Goal: Check status: Check status

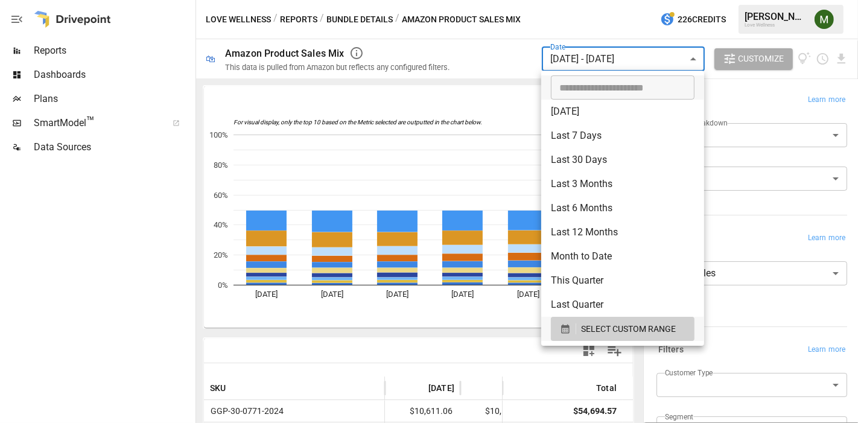
click at [591, 0] on body "Reports Dashboards Plans SmartModel ™ Data Sources Love Wellness / Reports / Bu…" at bounding box center [429, 0] width 858 height 0
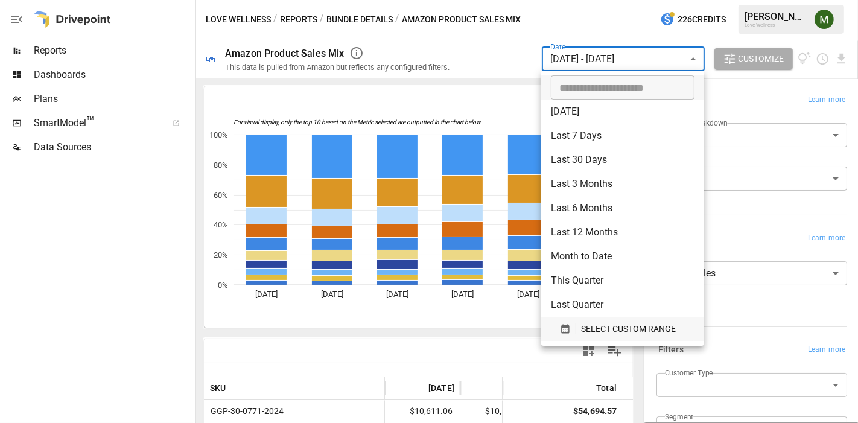
click at [564, 322] on div "SELECT CUSTOM RANGE" at bounding box center [622, 329] width 125 height 15
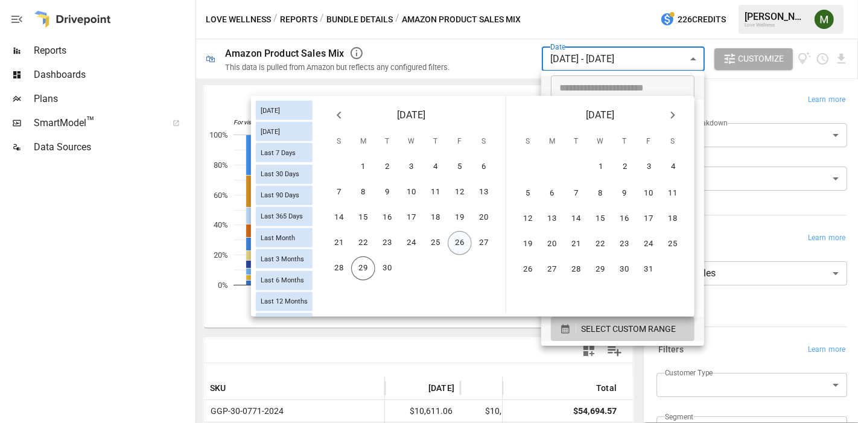
click at [453, 237] on button "26" at bounding box center [460, 243] width 24 height 24
click at [341, 266] on button "28" at bounding box center [339, 268] width 24 height 24
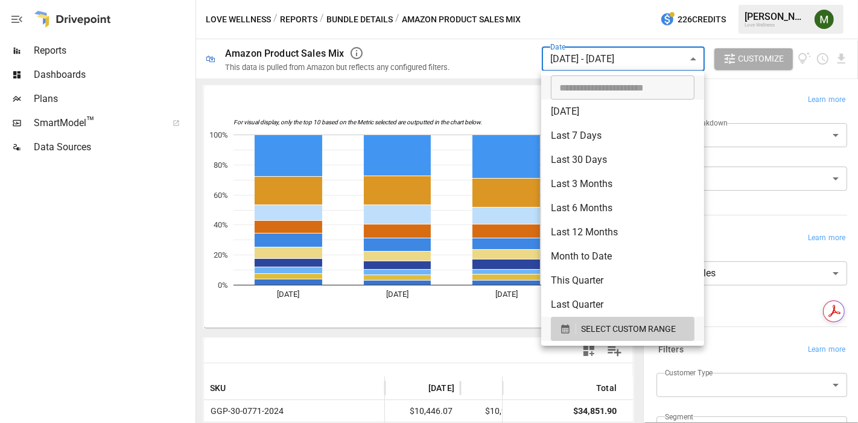
click at [476, 338] on div at bounding box center [429, 211] width 858 height 423
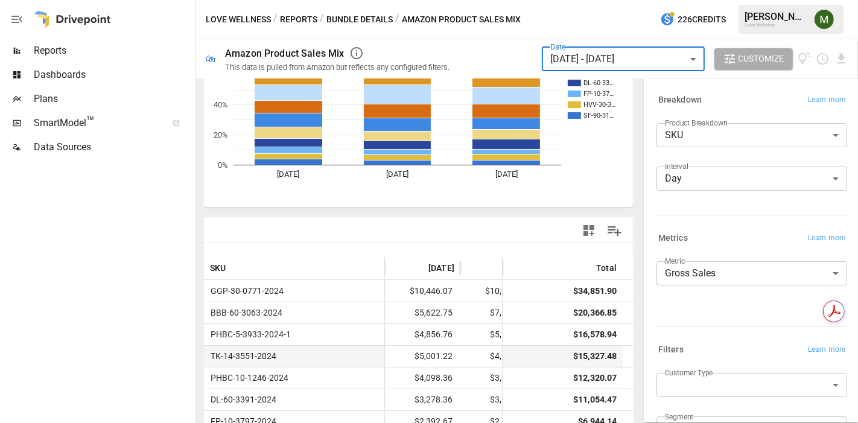
scroll to position [121, 0]
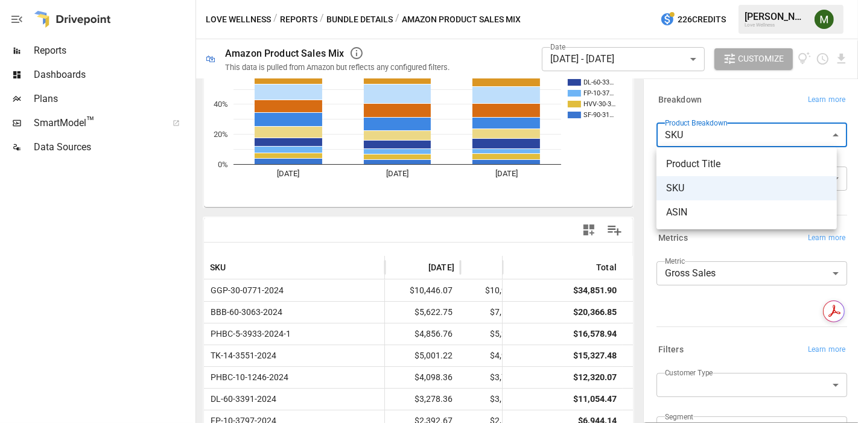
click at [760, 0] on body "Reports Dashboards Plans SmartModel ™ Data Sources Love Wellness / Reports / Bu…" at bounding box center [429, 0] width 858 height 0
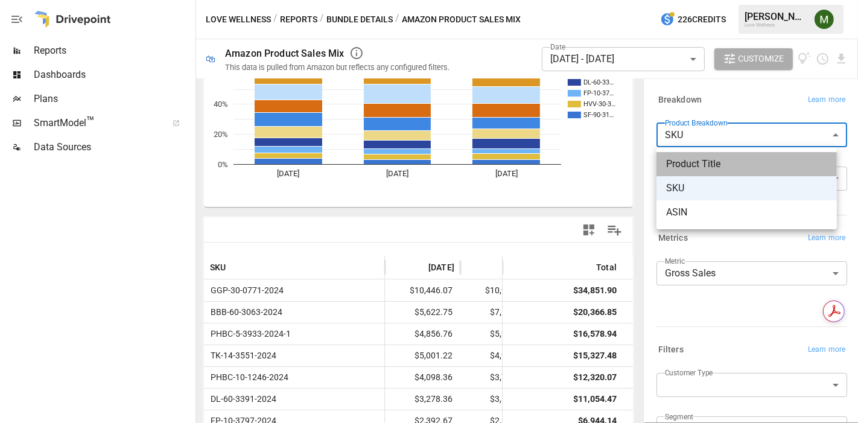
click at [727, 168] on span "Product Title" at bounding box center [746, 164] width 161 height 14
type input "**********"
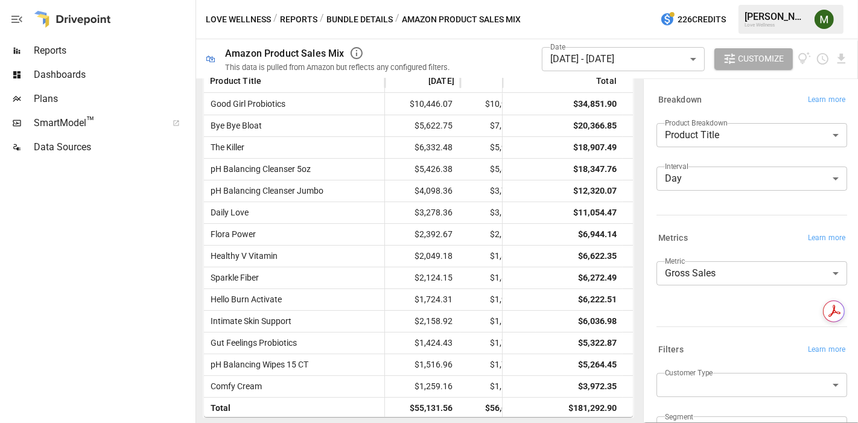
scroll to position [121, 0]
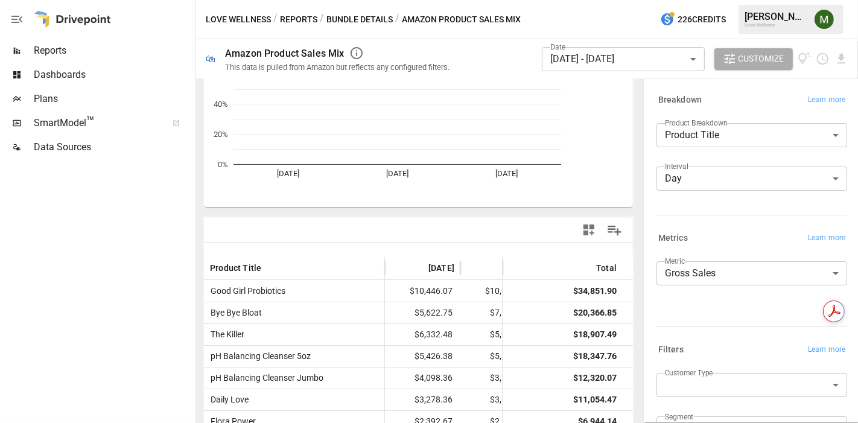
click at [538, 31] on div "Love Wellness / Reports / Bundle Details / Amazon Product Sales Mix 226 Credits…" at bounding box center [527, 19] width 662 height 39
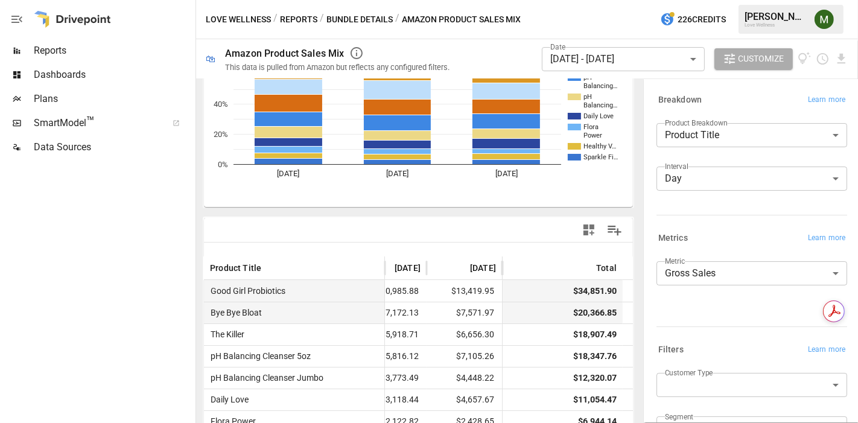
scroll to position [0, 118]
